Goal: Task Accomplishment & Management: Complete application form

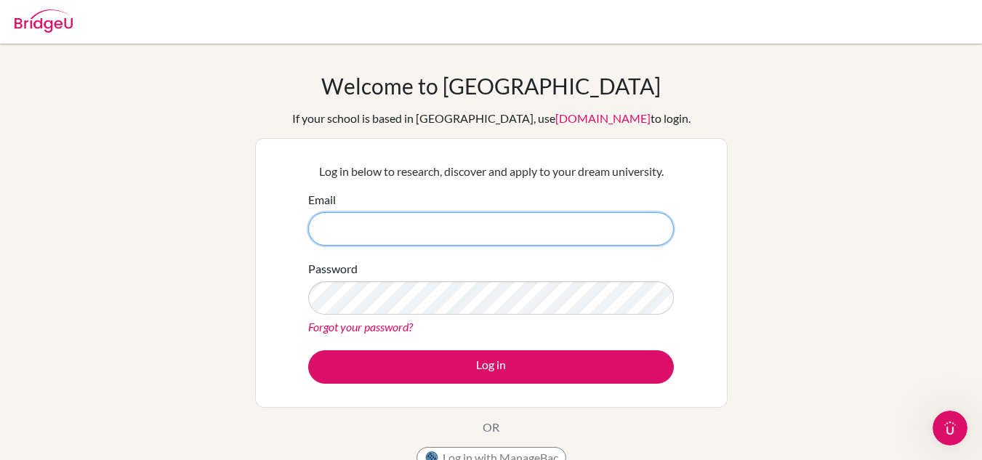
click at [415, 215] on input "Email" at bounding box center [491, 228] width 366 height 33
type input "[PERSON_NAME][EMAIL_ADDRESS][DOMAIN_NAME]"
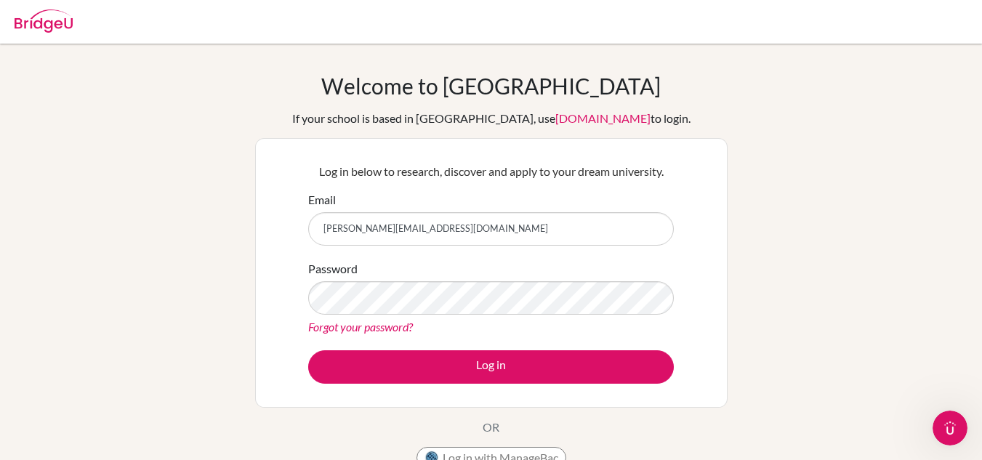
click at [721, 180] on div "Log in below to research, discover and apply to your dream university. Email ta…" at bounding box center [491, 273] width 473 height 270
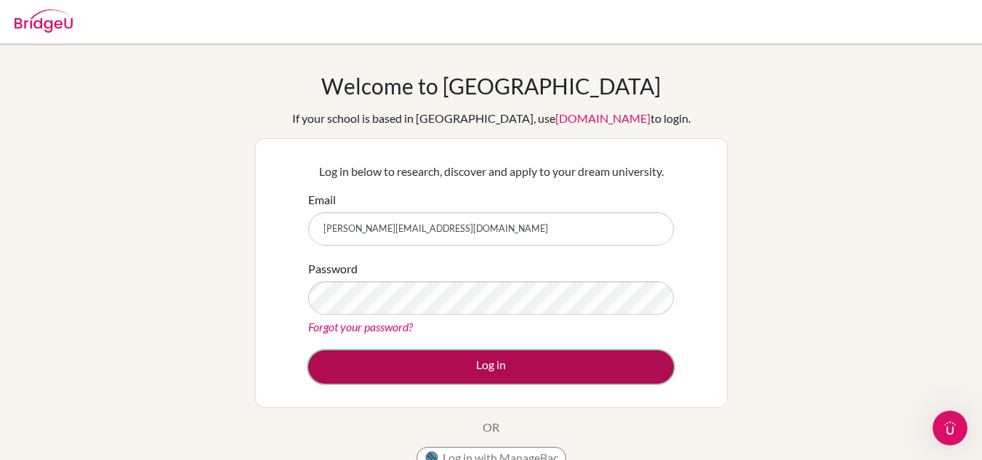
click at [535, 353] on button "Log in" at bounding box center [491, 367] width 366 height 33
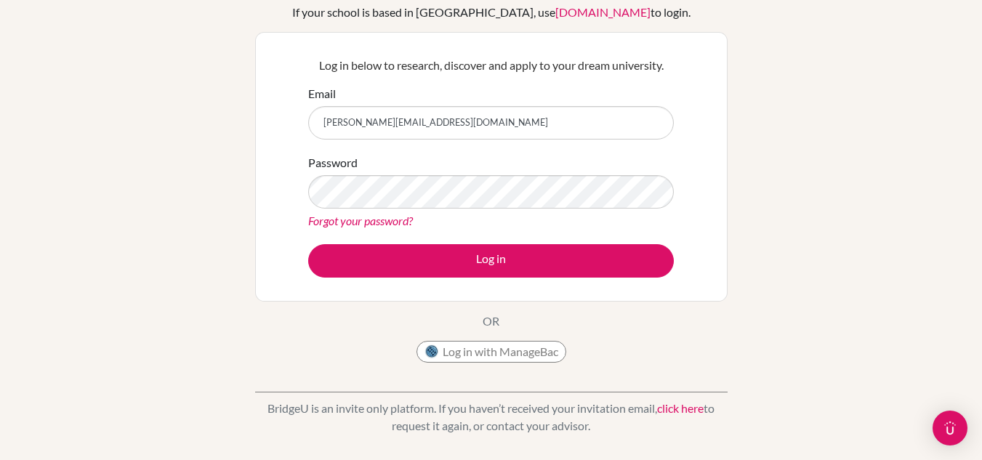
scroll to position [105, 0]
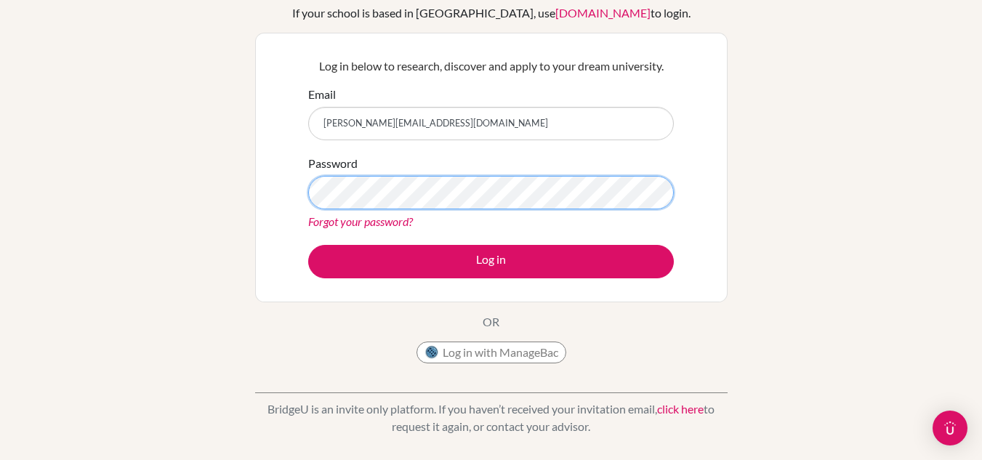
click at [308, 245] on button "Log in" at bounding box center [491, 261] width 366 height 33
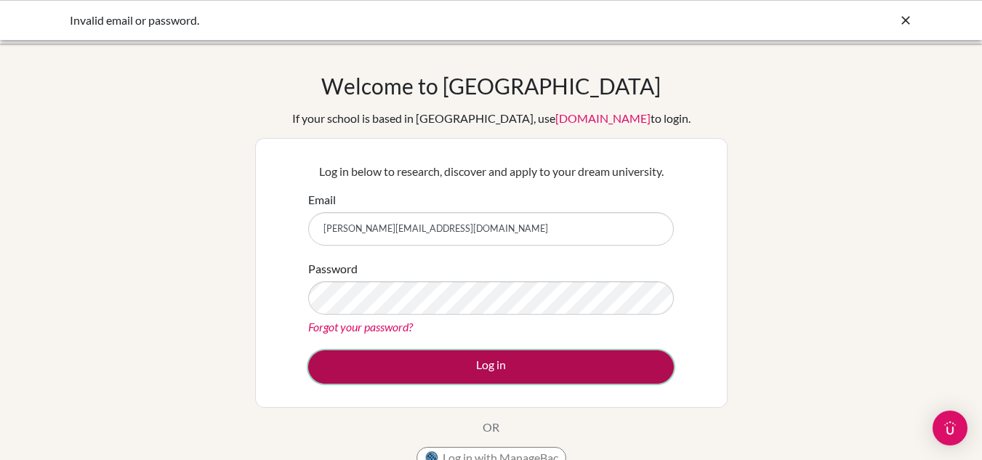
click at [481, 363] on button "Log in" at bounding box center [491, 367] width 366 height 33
click at [504, 356] on button "Log in" at bounding box center [491, 367] width 366 height 33
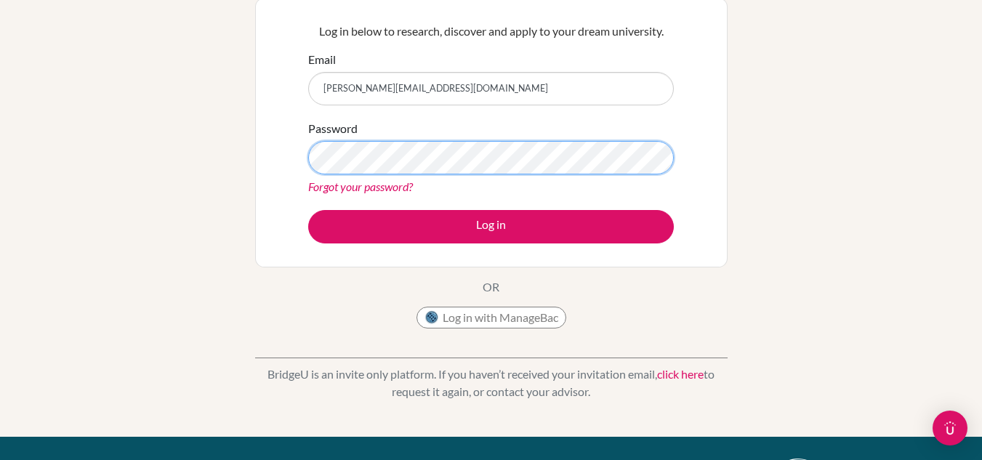
scroll to position [145, 0]
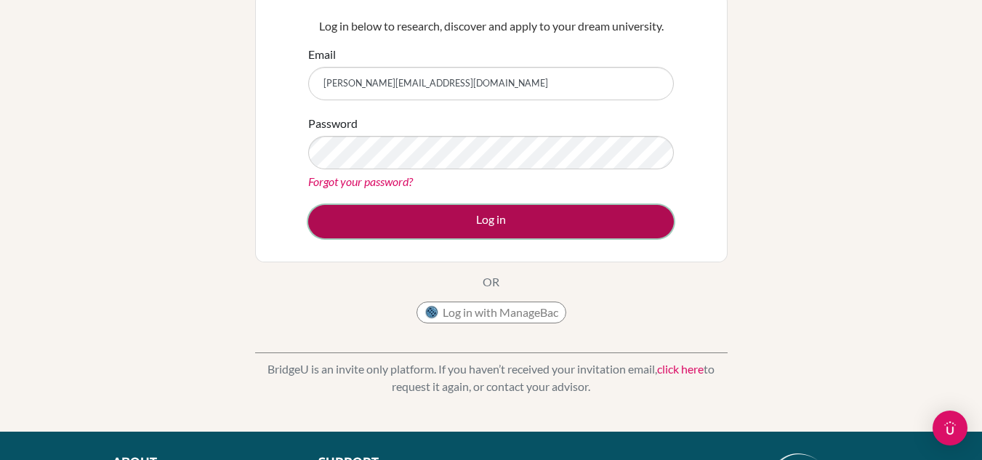
click at [588, 213] on button "Log in" at bounding box center [491, 221] width 366 height 33
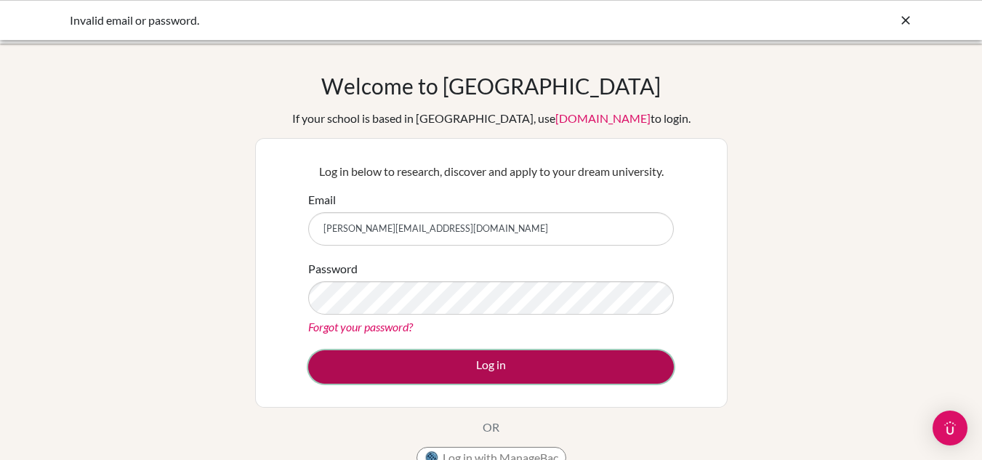
click at [505, 368] on button "Log in" at bounding box center [491, 367] width 366 height 33
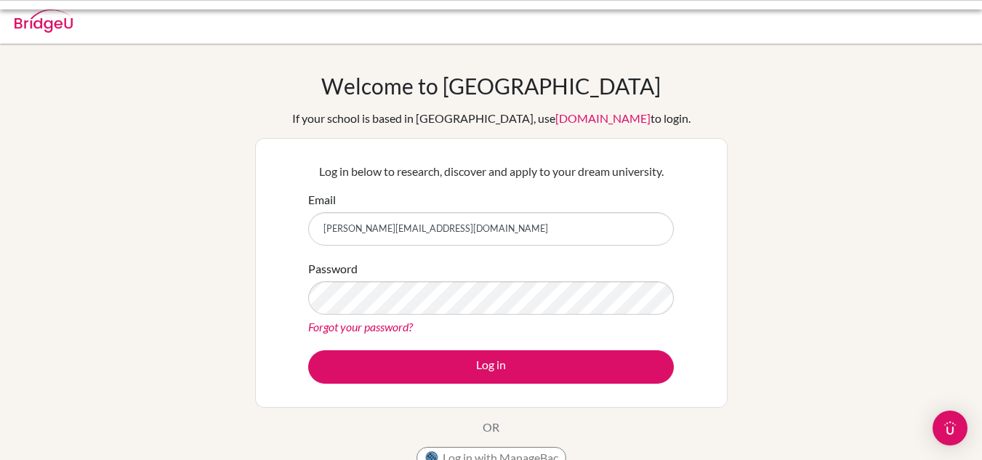
scroll to position [145, 0]
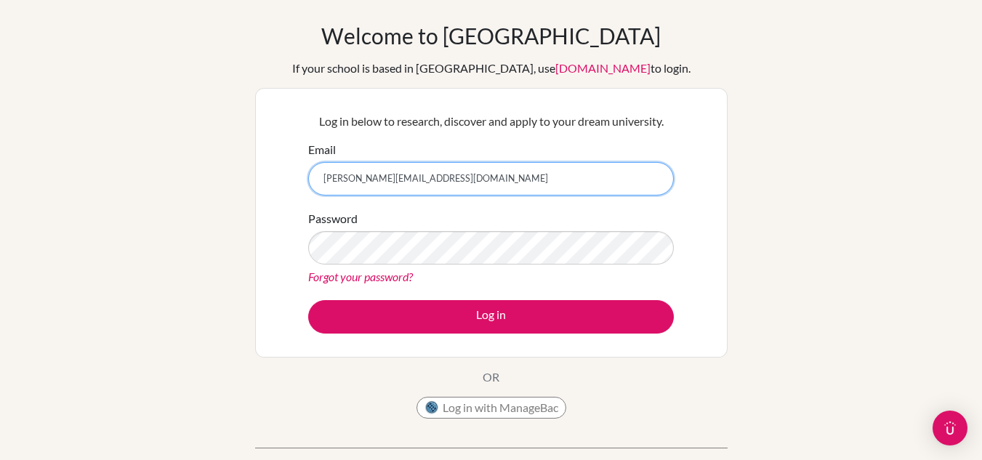
scroll to position [52, 0]
